Goal: Task Accomplishment & Management: Manage account settings

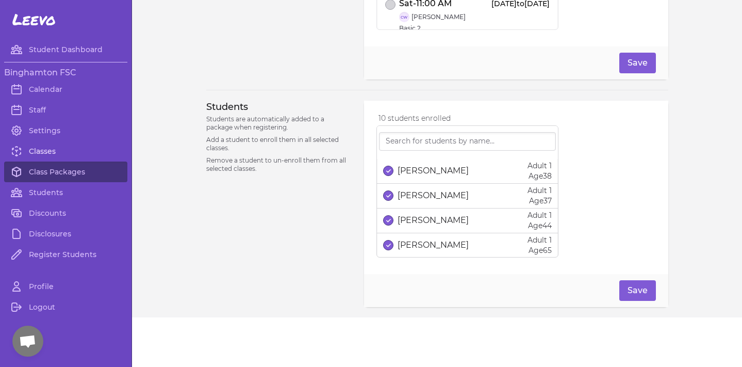
click at [53, 160] on link "Classes" at bounding box center [65, 151] width 123 height 21
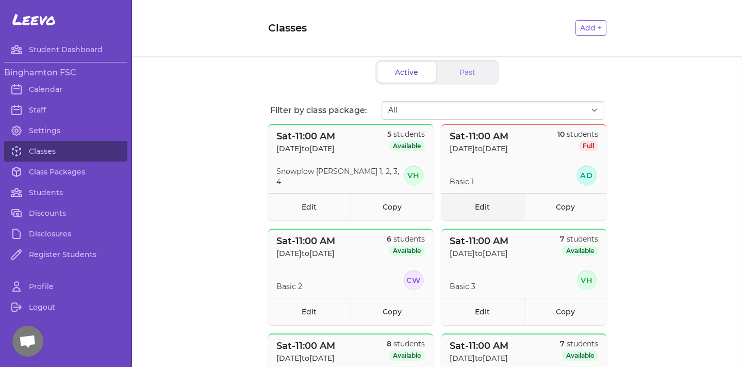
click at [492, 201] on link "Edit" at bounding box center [482, 206] width 82 height 27
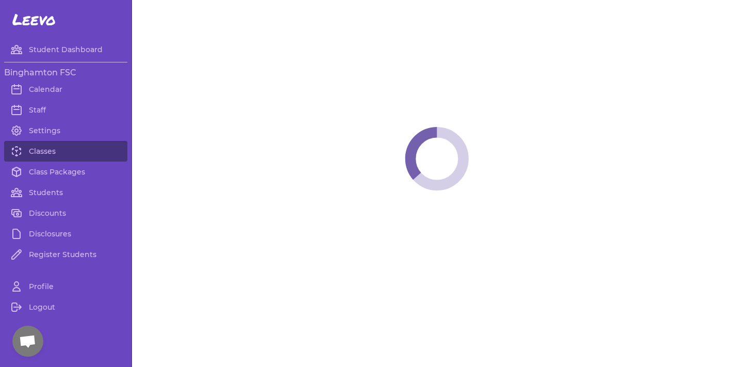
select select "6"
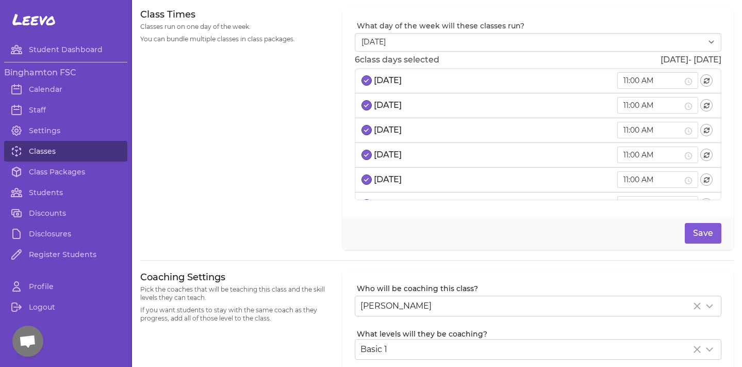
click at [79, 156] on link "Classes" at bounding box center [65, 151] width 123 height 21
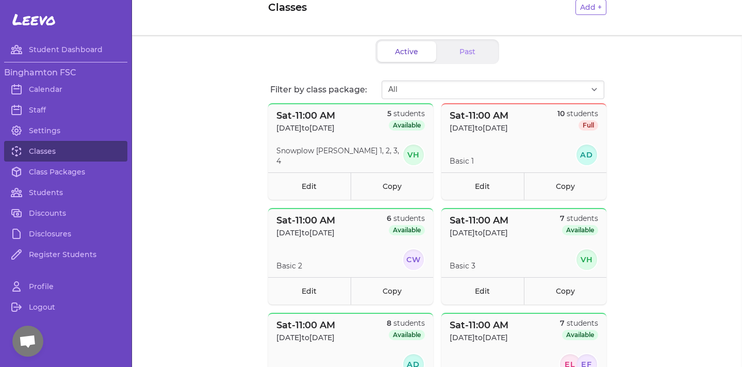
scroll to position [43, 0]
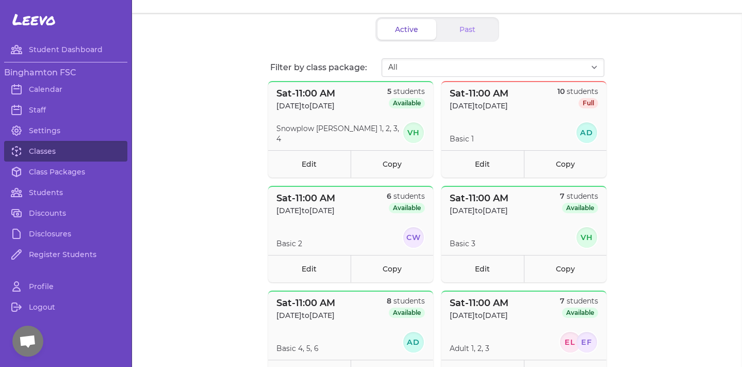
click at [23, 346] on span "Open chat" at bounding box center [27, 342] width 17 height 14
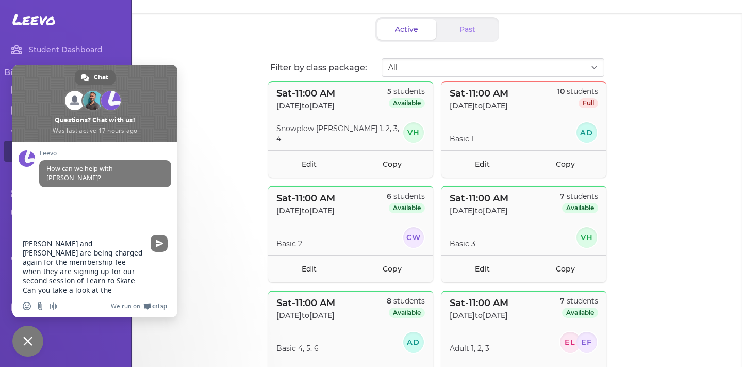
type textarea "[PERSON_NAME] and [PERSON_NAME] are being charged again for the membership fee …"
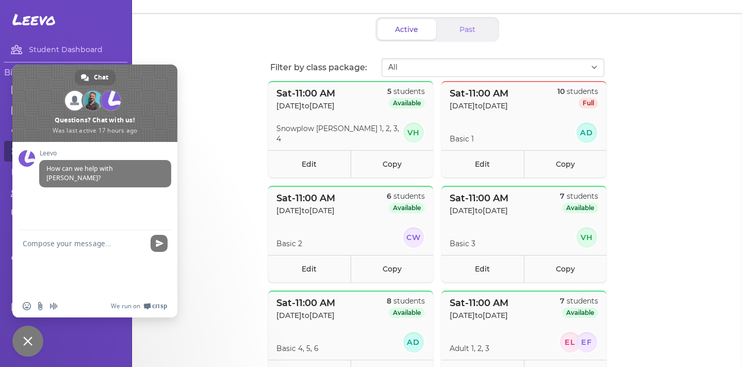
scroll to position [31, 0]
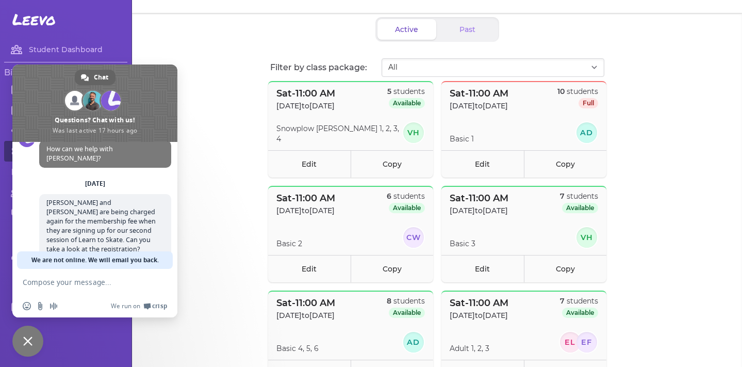
click at [117, 63] on div "Binghamton FSC Calendar Staff Settings Classes Class Packages Students Discount…" at bounding box center [65, 165] width 123 height 207
click at [130, 80] on span at bounding box center [94, 102] width 165 height 77
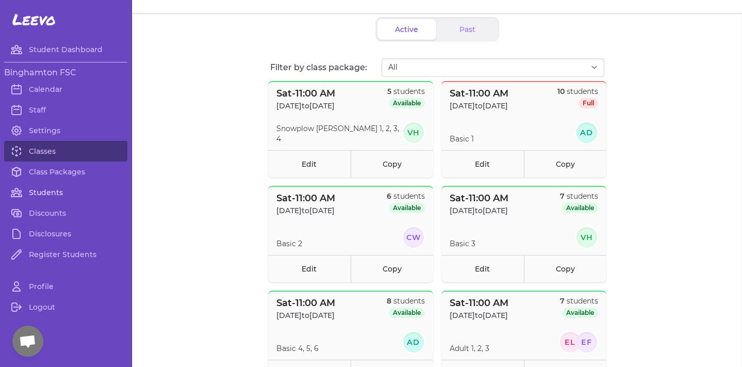
click at [44, 187] on link "Students" at bounding box center [65, 192] width 123 height 21
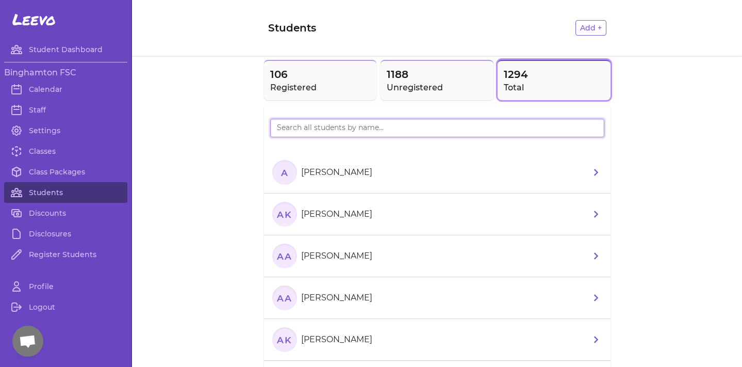
click at [342, 132] on input "search" at bounding box center [437, 128] width 334 height 19
type input "Jayden"
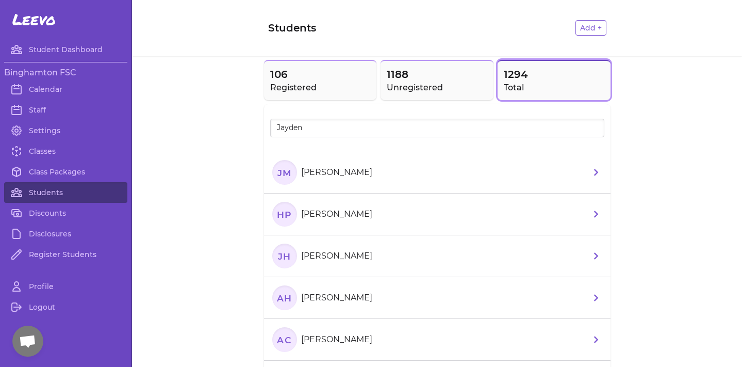
drag, startPoint x: 350, startPoint y: 190, endPoint x: 356, endPoint y: 182, distance: 9.9
click at [356, 182] on li "[PERSON_NAME]" at bounding box center [437, 173] width 346 height 42
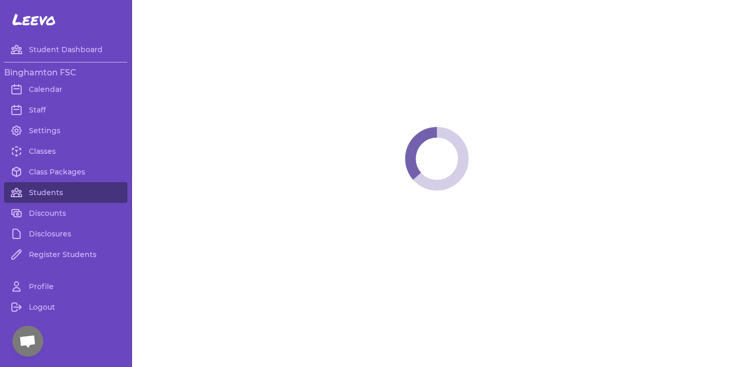
select select "NY"
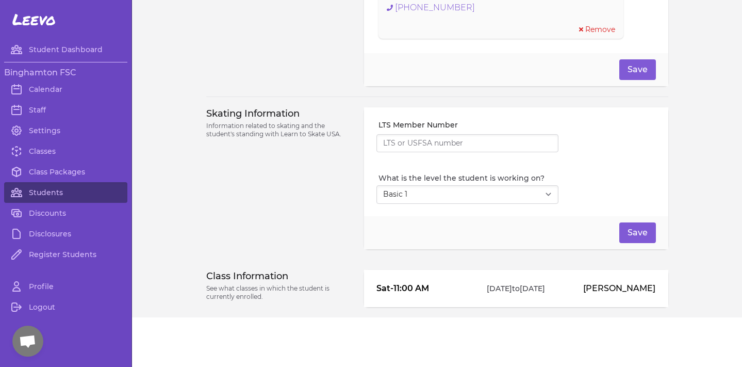
scroll to position [832, 0]
select select "2"
click at [644, 230] on button "Save" at bounding box center [637, 232] width 37 height 21
click at [46, 154] on link "Classes" at bounding box center [65, 151] width 123 height 21
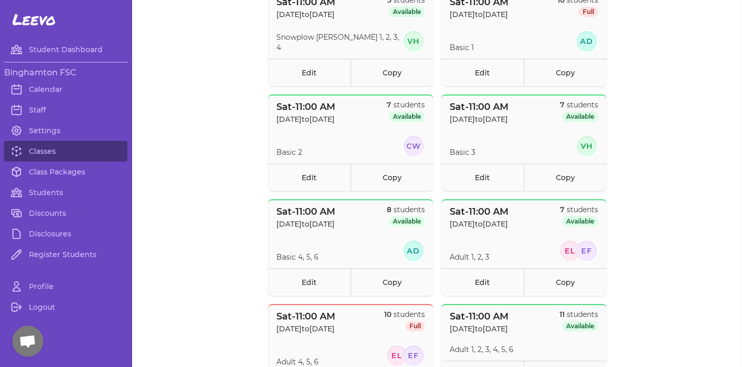
scroll to position [119, 0]
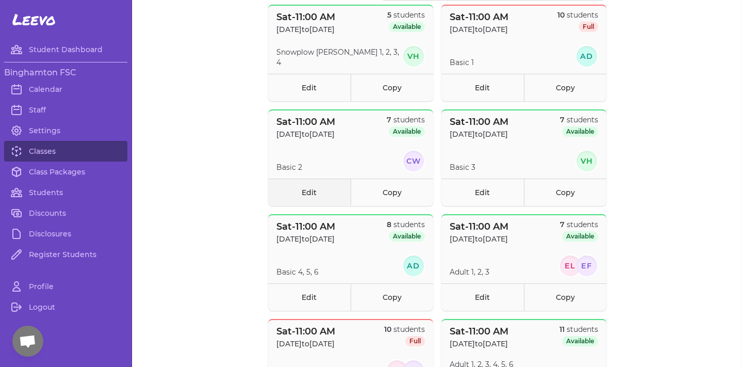
click at [312, 195] on link "Edit" at bounding box center [309, 191] width 82 height 27
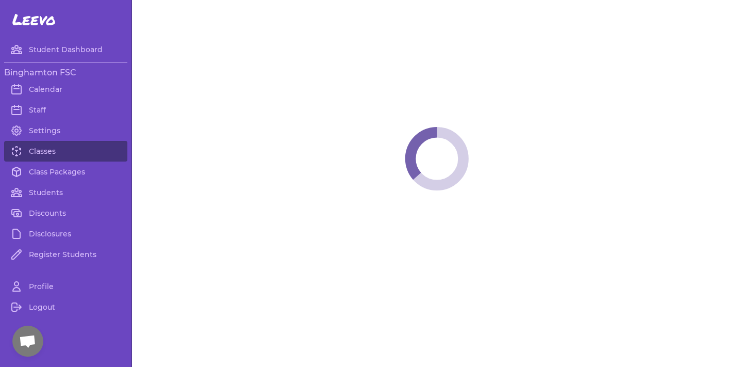
select select "6"
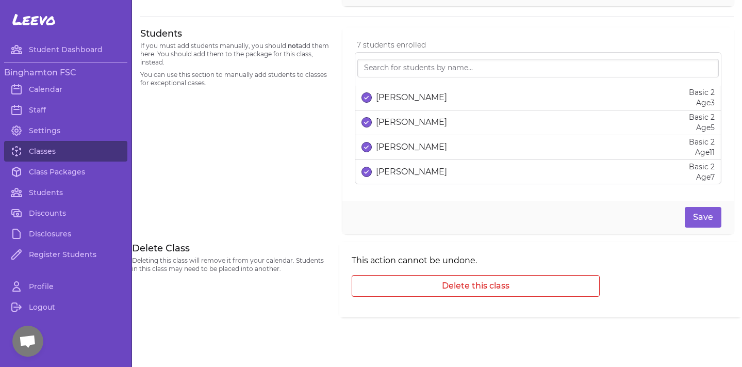
scroll to position [679, 0]
click at [393, 153] on p "[PERSON_NAME]" at bounding box center [411, 147] width 71 height 12
click at [710, 222] on button "Save" at bounding box center [703, 217] width 37 height 21
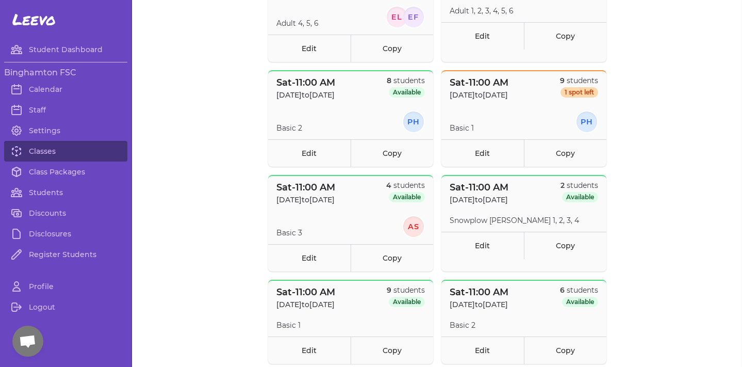
scroll to position [477, 0]
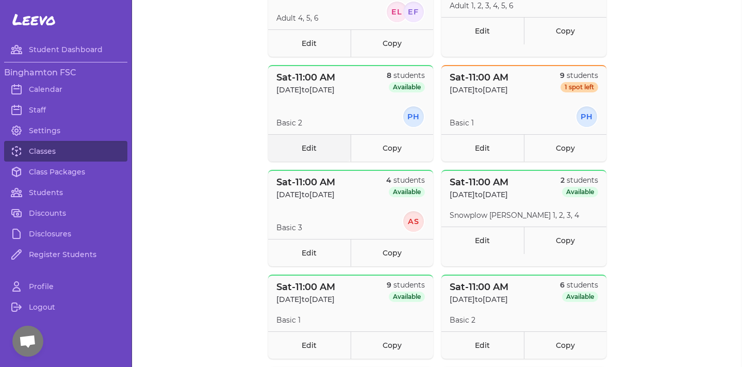
click at [322, 141] on link "Edit" at bounding box center [309, 147] width 82 height 27
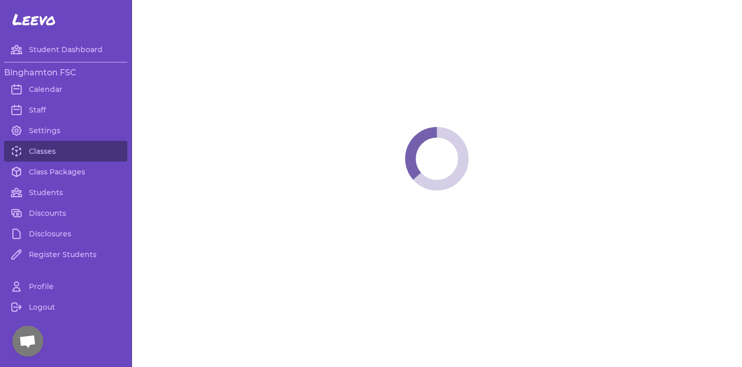
select select "6"
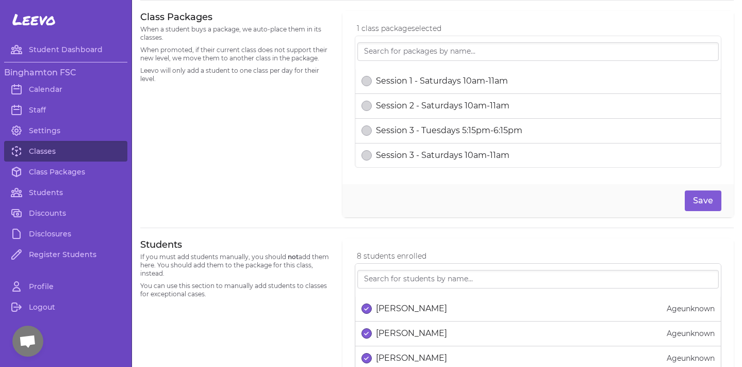
scroll to position [618, 0]
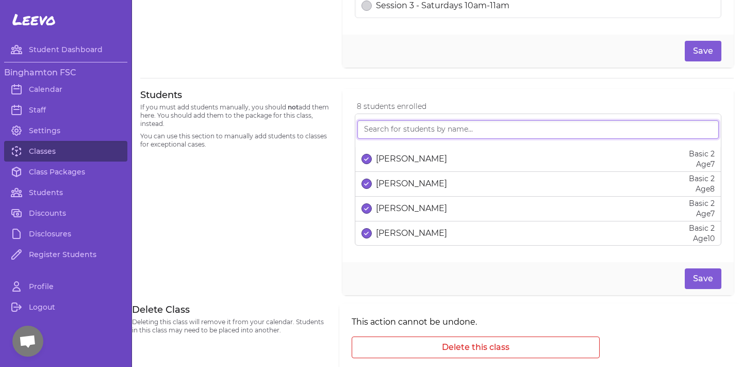
click at [495, 128] on input "search" at bounding box center [537, 129] width 361 height 19
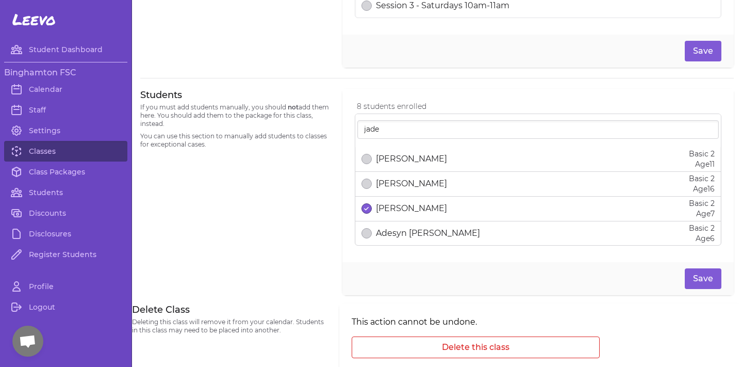
drag, startPoint x: 495, startPoint y: 128, endPoint x: 358, endPoint y: 162, distance: 141.2
click at [358, 172] on li "[PERSON_NAME] Basic 2 Age [DEMOGRAPHIC_DATA]" at bounding box center [538, 184] width 366 height 25
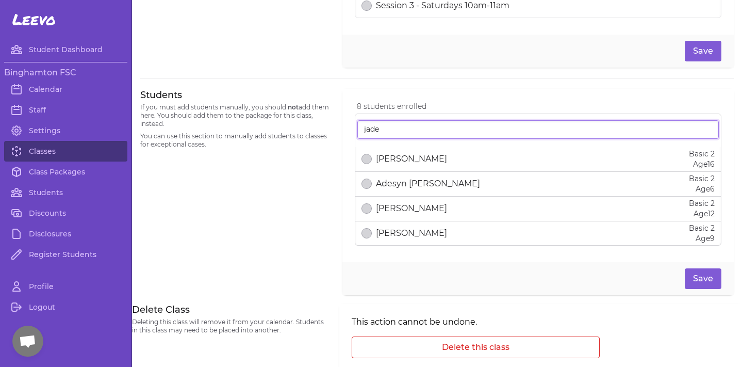
click at [382, 135] on input "jade" at bounding box center [537, 129] width 361 height 19
type input "[PERSON_NAME]"
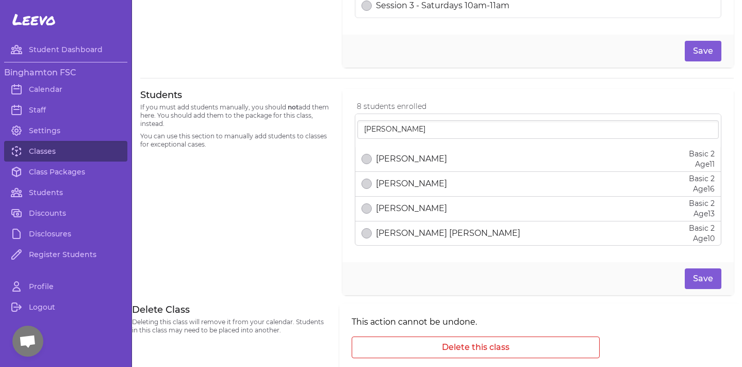
click at [361, 158] on div "[PERSON_NAME]" at bounding box center [404, 159] width 86 height 12
click at [703, 286] on button "Save" at bounding box center [703, 278] width 37 height 21
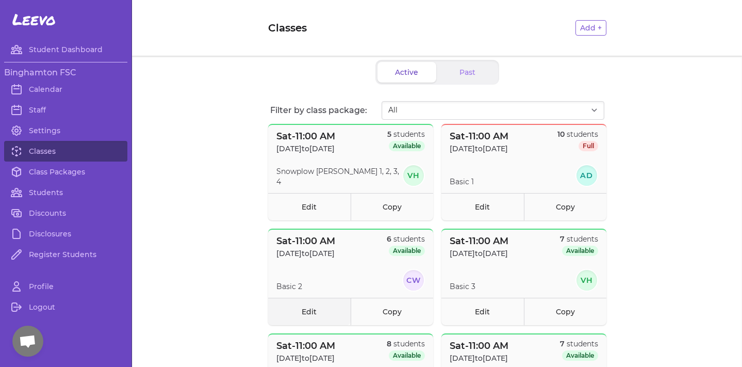
click at [308, 311] on link "Edit" at bounding box center [309, 310] width 82 height 27
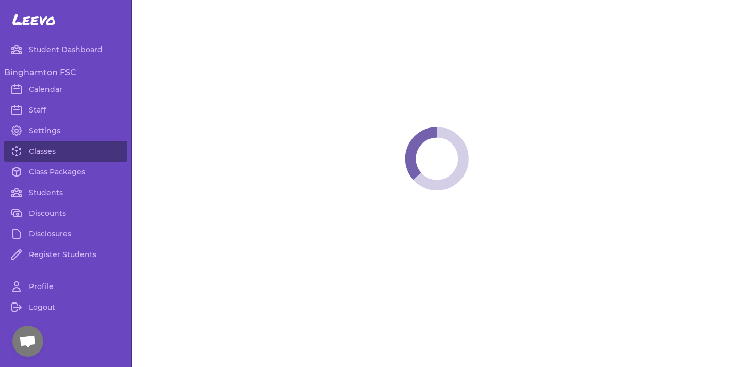
select select "6"
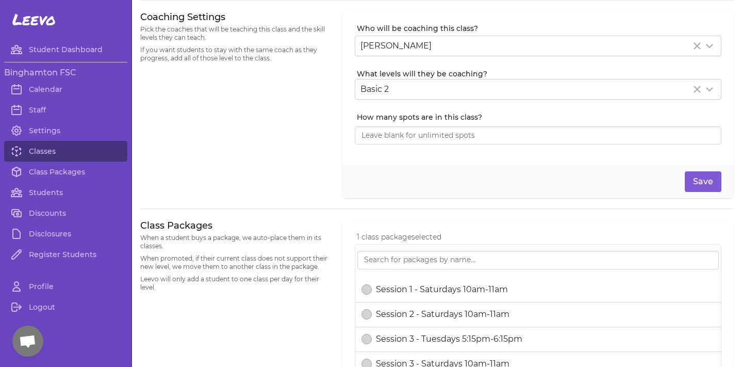
scroll to position [255, 0]
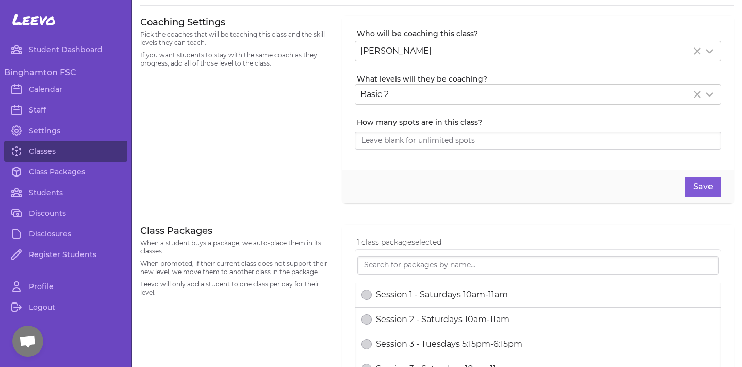
click at [386, 128] on div at bounding box center [538, 138] width 367 height 23
click at [387, 137] on input "How many spots are in this class?" at bounding box center [538, 140] width 367 height 19
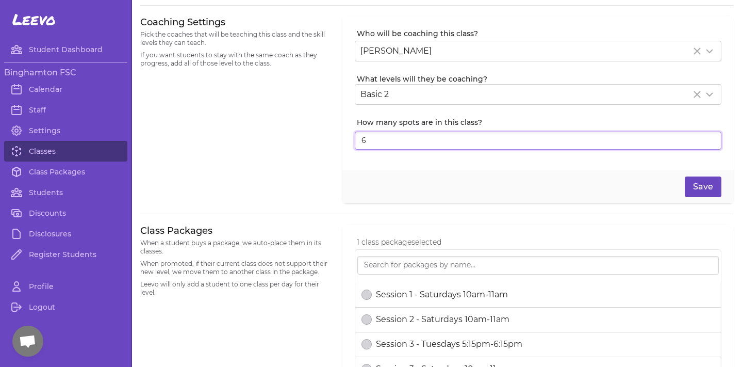
type input "6"
click at [711, 188] on button "Save" at bounding box center [703, 186] width 37 height 21
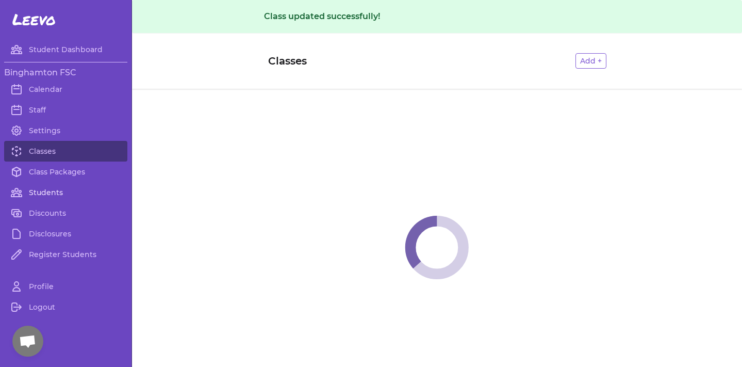
click at [36, 193] on link "Students" at bounding box center [65, 192] width 123 height 21
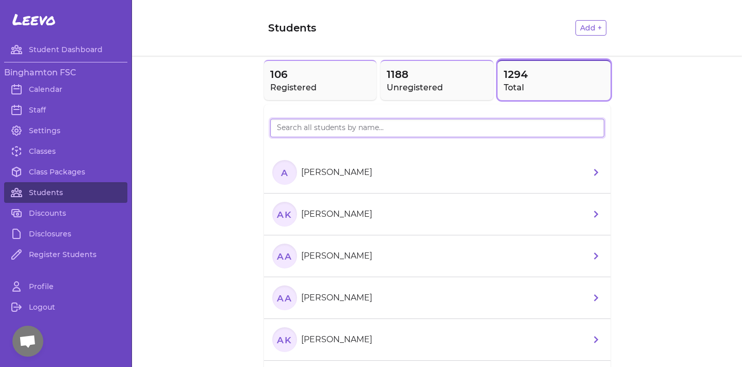
click at [335, 130] on input "search" at bounding box center [437, 128] width 334 height 19
type input "[PERSON_NAME]"
drag, startPoint x: 288, startPoint y: 191, endPoint x: 313, endPoint y: 218, distance: 36.5
click at [313, 218] on p "[PERSON_NAME]" at bounding box center [336, 214] width 71 height 12
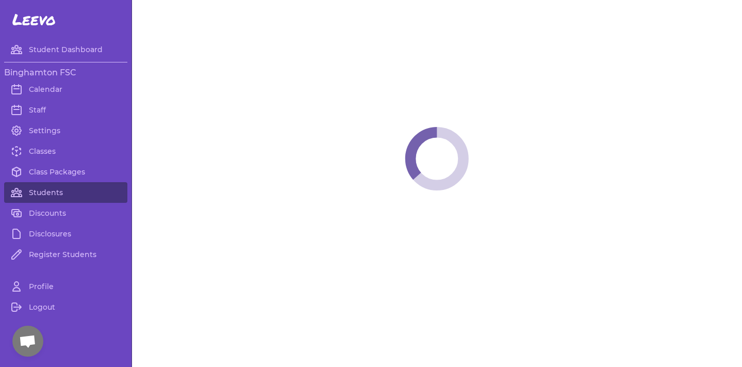
select select "NY"
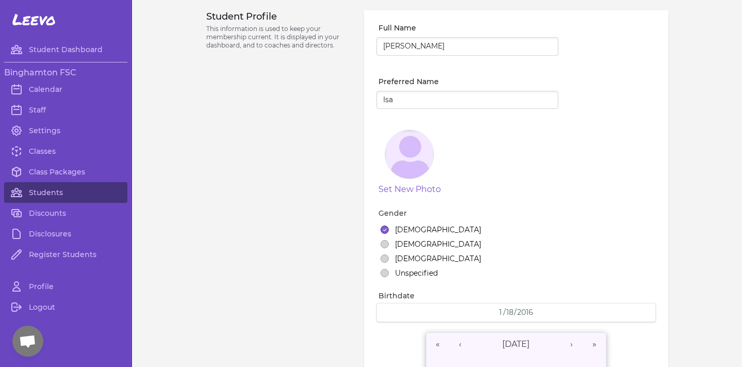
select select "2"
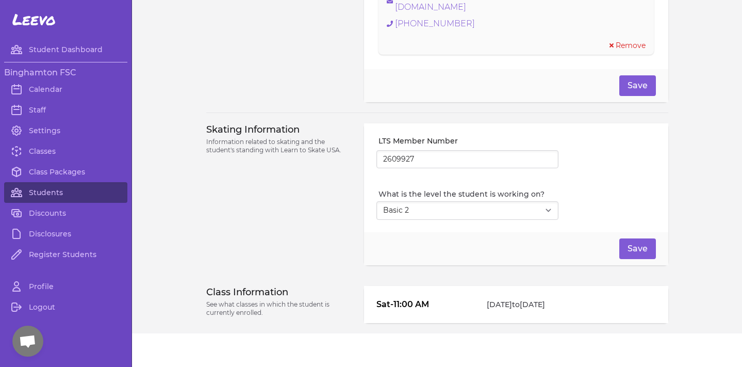
scroll to position [847, 0]
click at [90, 200] on link "Students" at bounding box center [65, 192] width 123 height 21
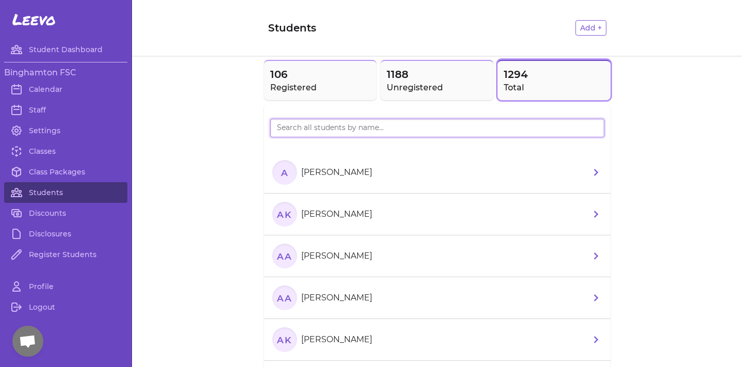
click at [348, 135] on input "search" at bounding box center [437, 128] width 334 height 19
type input "[PERSON_NAME]"
drag, startPoint x: 348, startPoint y: 135, endPoint x: 334, endPoint y: 250, distance: 115.3
click at [334, 250] on section "IE [PERSON_NAME]" at bounding box center [324, 255] width 104 height 25
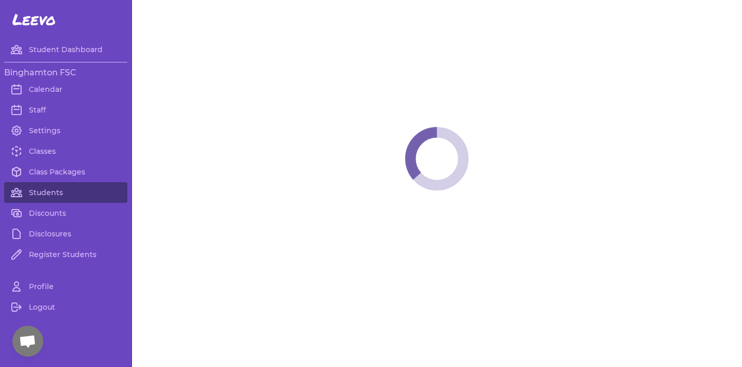
select select "NY"
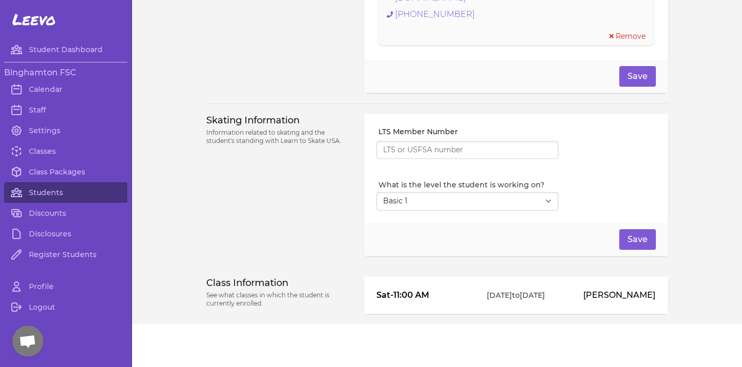
scroll to position [854, 0]
select select "2"
click at [626, 232] on button "Save" at bounding box center [637, 239] width 37 height 21
click at [69, 197] on link "Students" at bounding box center [65, 192] width 123 height 21
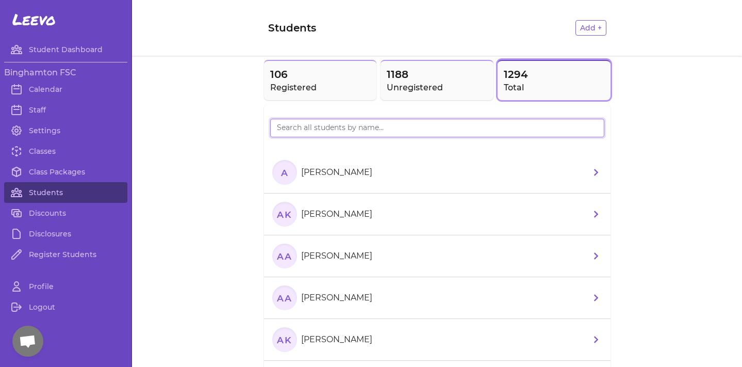
click at [317, 132] on input "search" at bounding box center [437, 128] width 334 height 19
type input "alya"
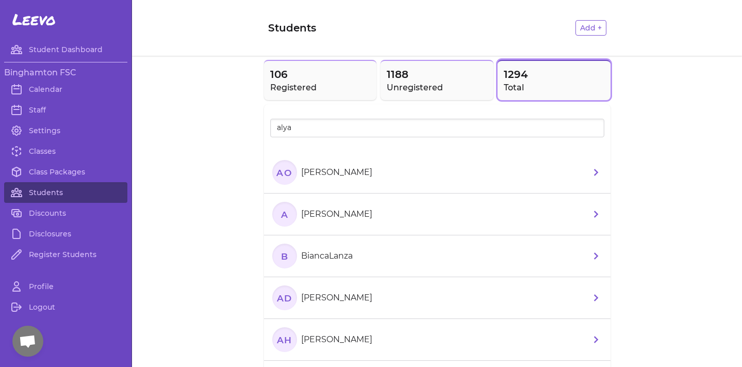
click at [316, 174] on p "[PERSON_NAME]" at bounding box center [336, 172] width 71 height 12
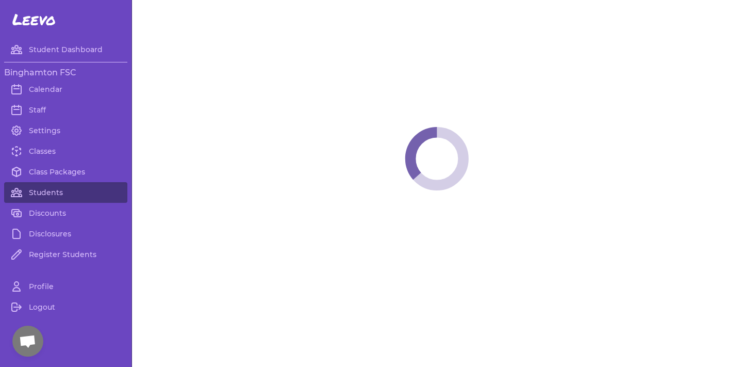
select select "NY"
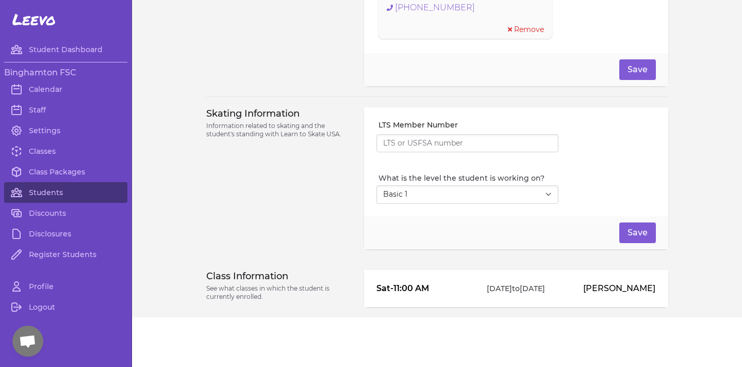
scroll to position [832, 0]
select select "7"
click at [634, 235] on button "Save" at bounding box center [637, 232] width 37 height 21
